Goal: Find specific page/section: Locate item on page

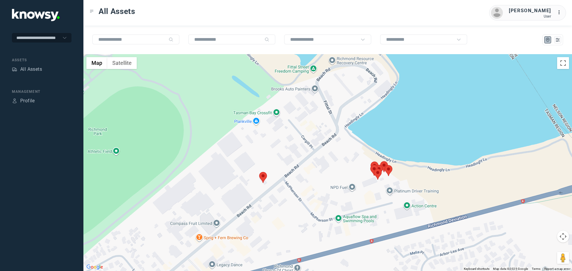
click at [259, 172] on area at bounding box center [259, 172] width 0 height 0
click at [280, 143] on button "Close" at bounding box center [277, 144] width 14 height 14
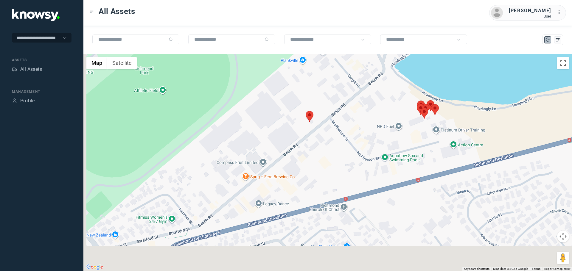
drag, startPoint x: 254, startPoint y: 223, endPoint x: 311, endPoint y: 150, distance: 92.4
click at [311, 150] on div at bounding box center [327, 162] width 488 height 217
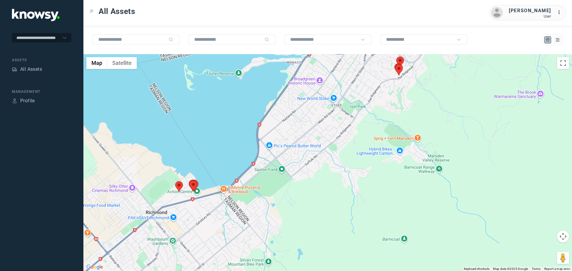
drag, startPoint x: 405, startPoint y: 203, endPoint x: 262, endPoint y: 244, distance: 149.1
click at [262, 245] on div at bounding box center [327, 162] width 488 height 217
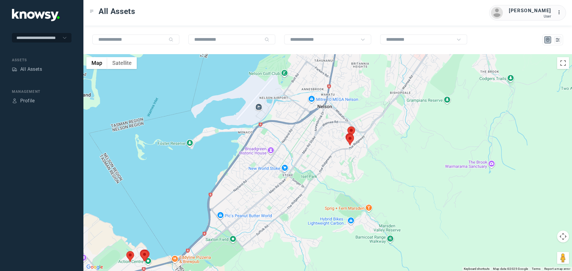
drag, startPoint x: 350, startPoint y: 157, endPoint x: 303, endPoint y: 232, distance: 88.5
click at [303, 232] on div at bounding box center [327, 162] width 488 height 217
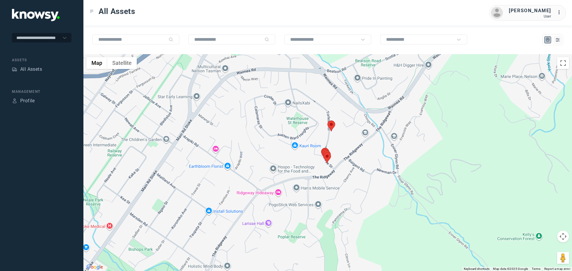
click at [327, 121] on area at bounding box center [327, 121] width 0 height 0
click at [345, 89] on button "Close" at bounding box center [349, 92] width 14 height 14
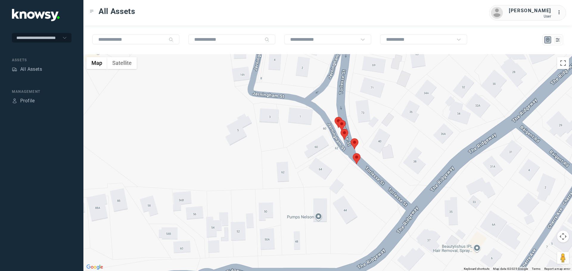
click at [334, 117] on area at bounding box center [334, 117] width 0 height 0
click at [342, 125] on div at bounding box center [338, 127] width 7 height 4
click at [340, 129] on area at bounding box center [340, 129] width 0 height 0
drag, startPoint x: 353, startPoint y: 142, endPoint x: 354, endPoint y: 152, distance: 10.2
click at [350, 138] on area at bounding box center [350, 138] width 0 height 0
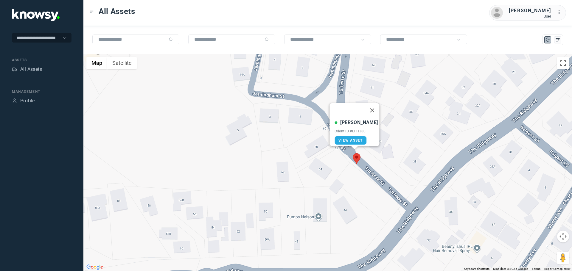
drag, startPoint x: 356, startPoint y: 159, endPoint x: 372, endPoint y: 144, distance: 22.1
click at [353, 153] on area at bounding box center [353, 153] width 0 height 0
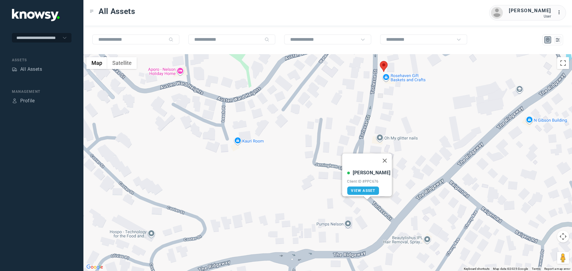
drag, startPoint x: 290, startPoint y: 108, endPoint x: 274, endPoint y: 199, distance: 91.9
click at [272, 201] on div "[PERSON_NAME] W Client ID #PPC676 View Asset" at bounding box center [327, 162] width 488 height 217
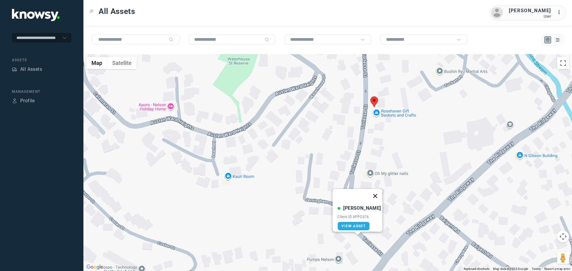
click at [372, 194] on button "Close" at bounding box center [375, 196] width 14 height 14
drag, startPoint x: 385, startPoint y: 163, endPoint x: 362, endPoint y: 227, distance: 68.3
click at [362, 227] on div "To navigate, press the arrow keys." at bounding box center [327, 162] width 488 height 217
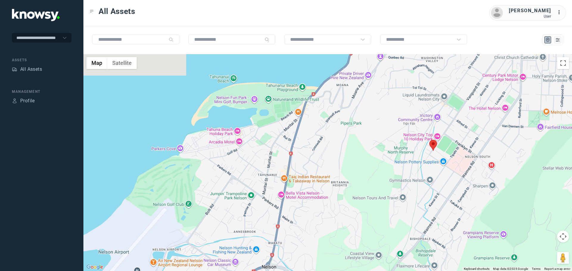
drag, startPoint x: 362, startPoint y: 121, endPoint x: 329, endPoint y: 217, distance: 101.8
click at [329, 217] on div at bounding box center [327, 162] width 488 height 217
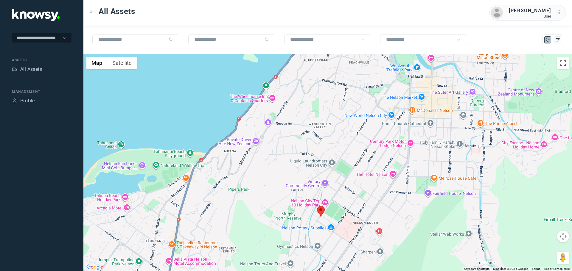
drag, startPoint x: 405, startPoint y: 190, endPoint x: 292, endPoint y: 258, distance: 132.1
click at [292, 258] on div at bounding box center [327, 162] width 488 height 217
click at [317, 206] on area at bounding box center [317, 206] width 0 height 0
click at [338, 174] on button "Close" at bounding box center [338, 178] width 14 height 14
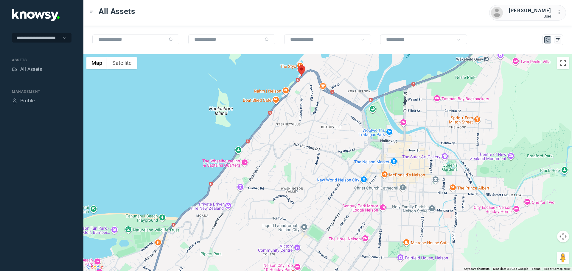
drag, startPoint x: 342, startPoint y: 162, endPoint x: 317, endPoint y: 216, distance: 59.6
click at [317, 216] on div at bounding box center [327, 162] width 488 height 217
click at [297, 65] on area at bounding box center [297, 65] width 0 height 0
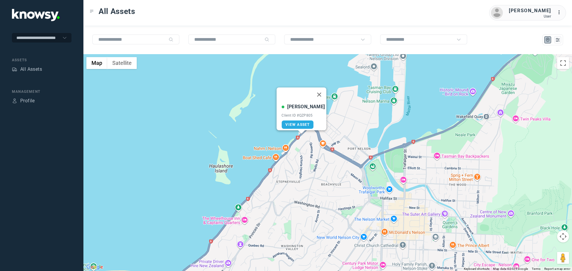
drag, startPoint x: 312, startPoint y: 139, endPoint x: 312, endPoint y: 152, distance: 13.7
click at [312, 152] on div "[PERSON_NAME] Client ID #QZP805 View Asset" at bounding box center [327, 162] width 488 height 217
click at [317, 90] on button "Close" at bounding box center [319, 95] width 14 height 14
